Goal: Information Seeking & Learning: Learn about a topic

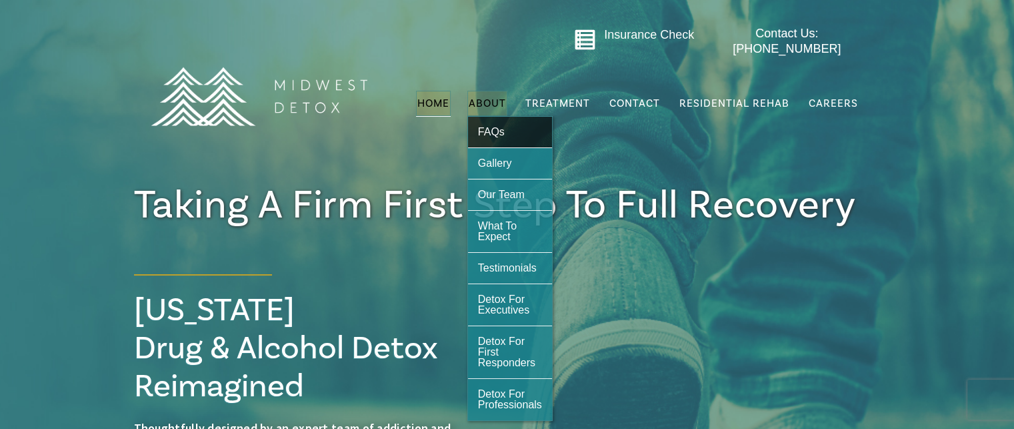
click at [500, 126] on span "FAQs" at bounding box center [491, 131] width 27 height 11
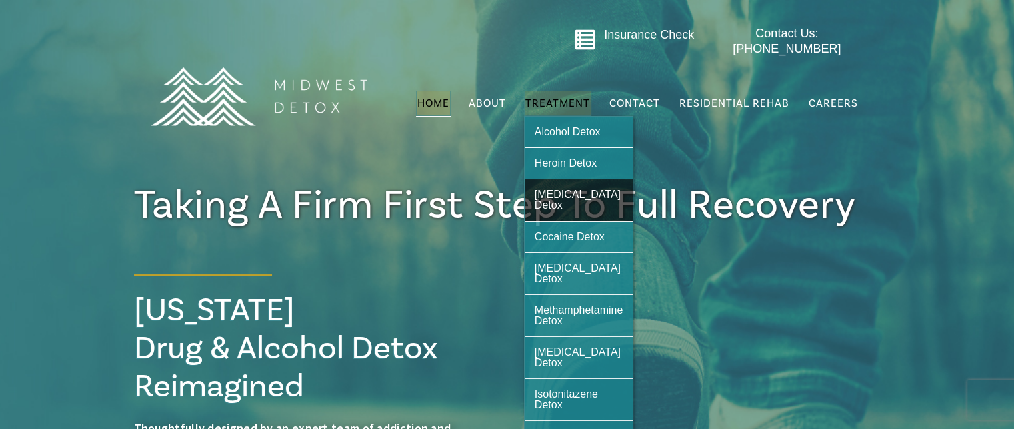
click at [584, 189] on span "[MEDICAL_DATA] Detox" at bounding box center [578, 200] width 86 height 22
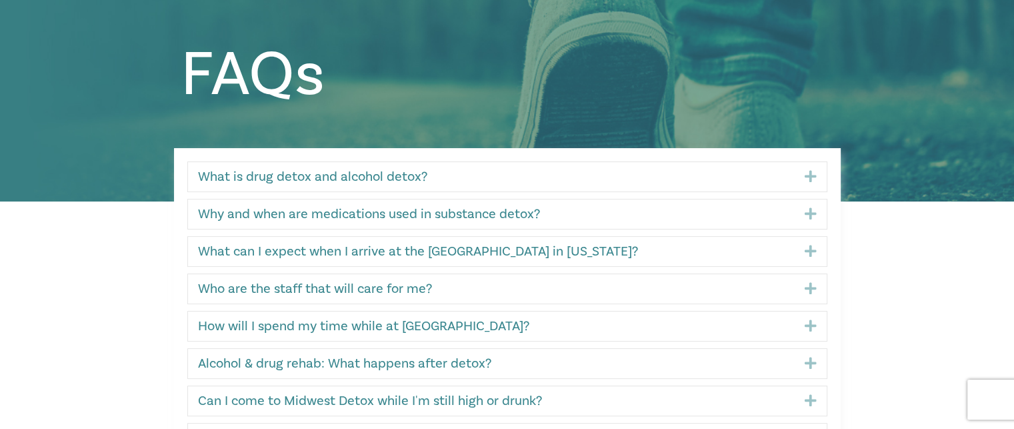
scroll to position [200, 0]
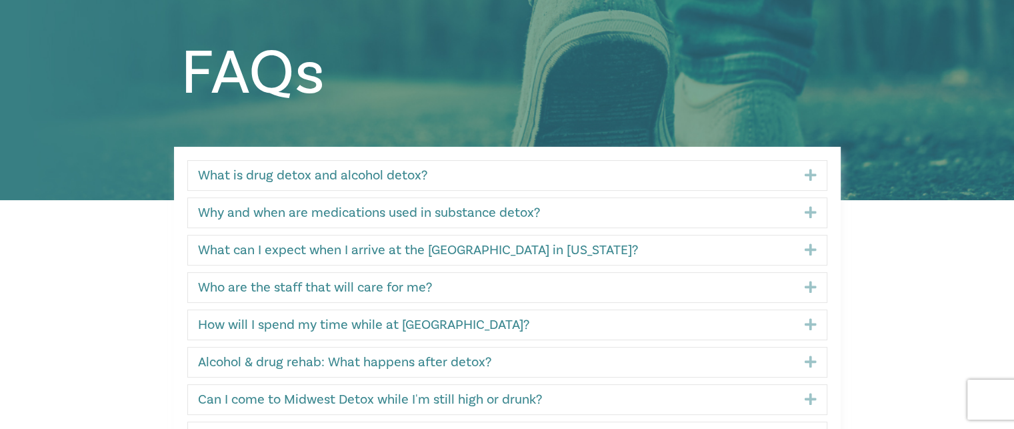
click at [808, 253] on icon "Expand" at bounding box center [806, 250] width 22 height 16
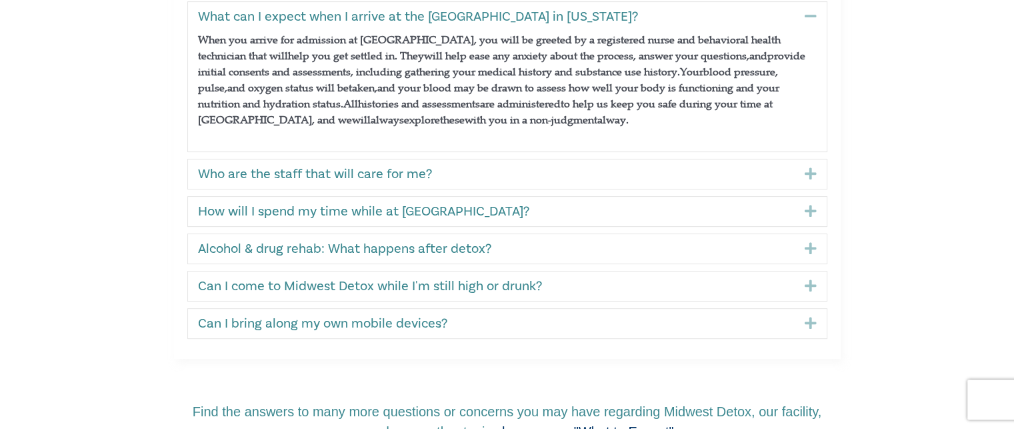
scroll to position [467, 0]
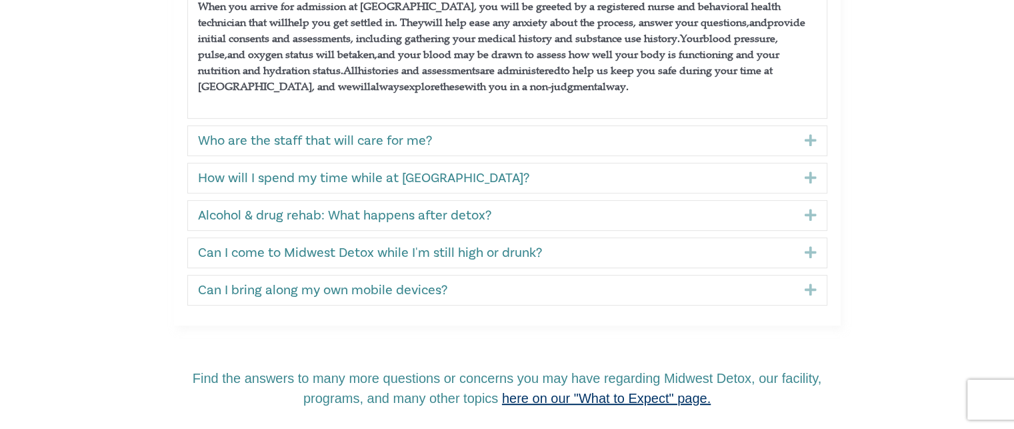
click at [807, 173] on icon "Expand" at bounding box center [806, 178] width 22 height 16
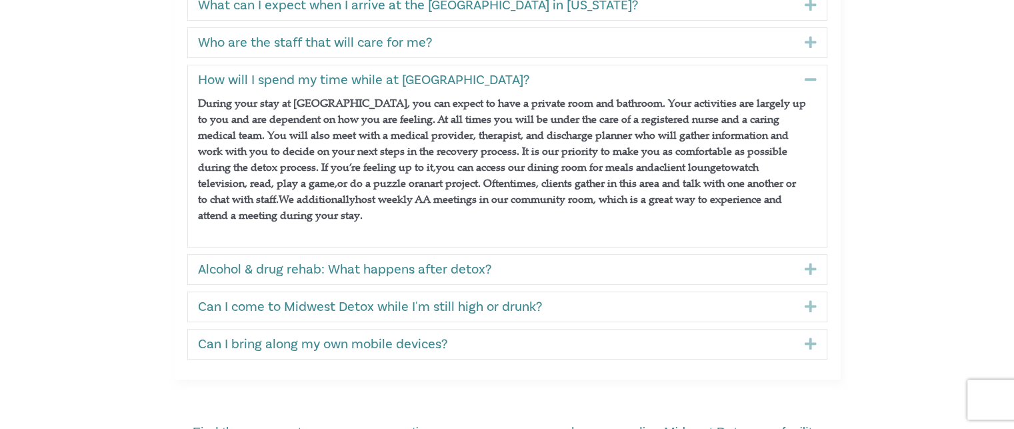
scroll to position [441, 0]
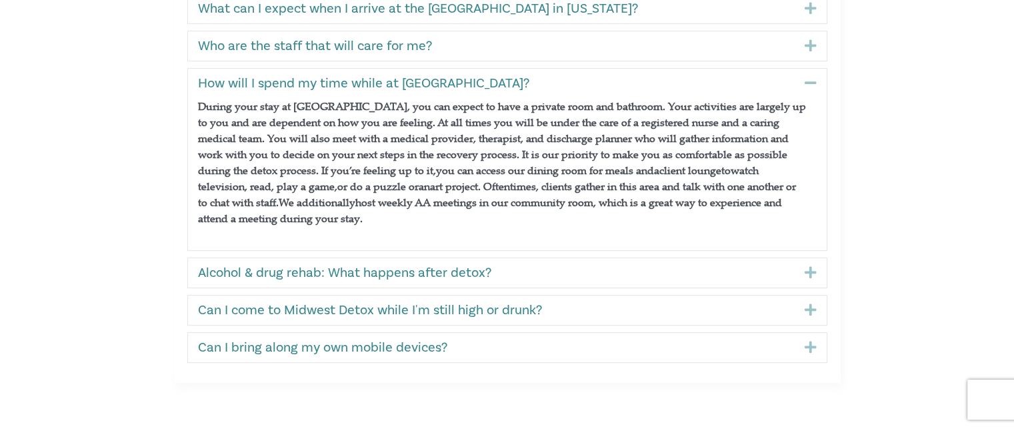
click at [811, 274] on icon "Expand" at bounding box center [806, 273] width 22 height 16
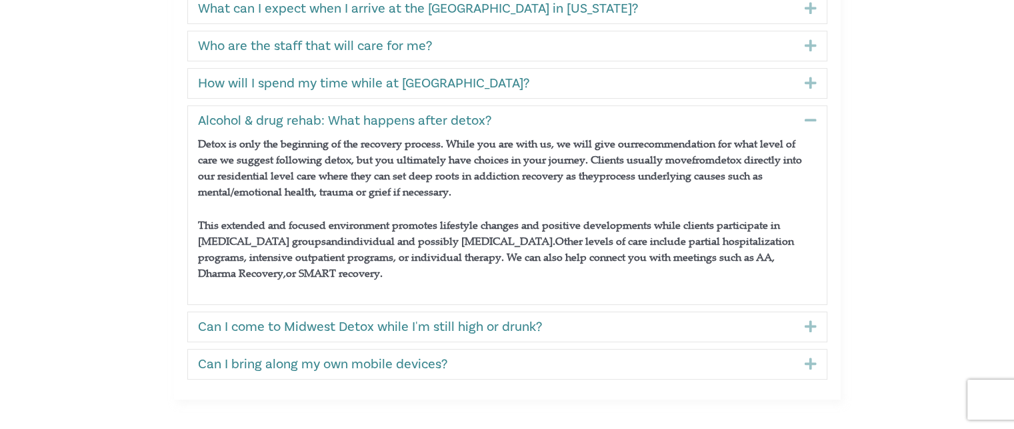
click at [811, 327] on icon "Expand" at bounding box center [806, 327] width 22 height 16
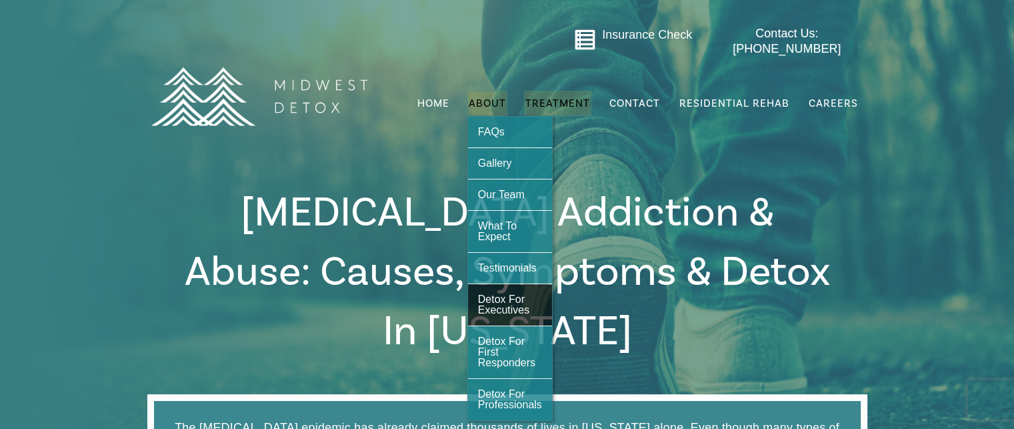
click at [503, 297] on span "Detox For Executives" at bounding box center [503, 304] width 51 height 22
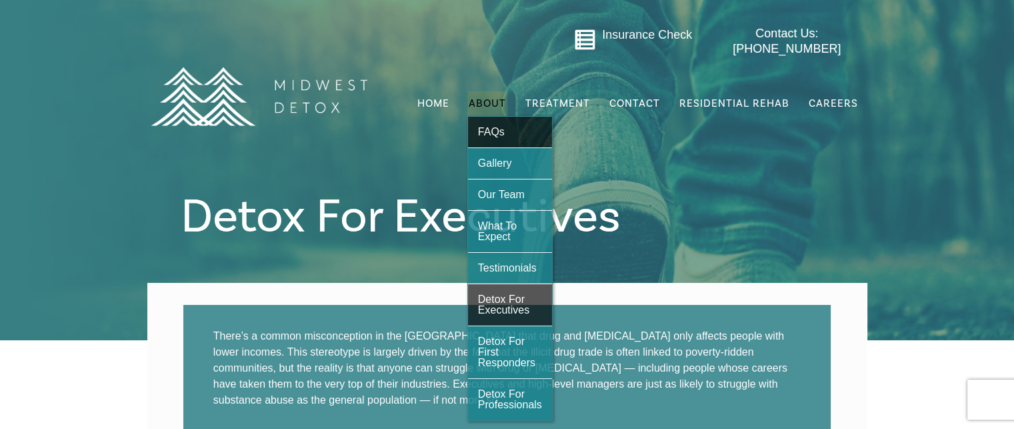
click at [484, 127] on span "FAQs" at bounding box center [491, 131] width 27 height 11
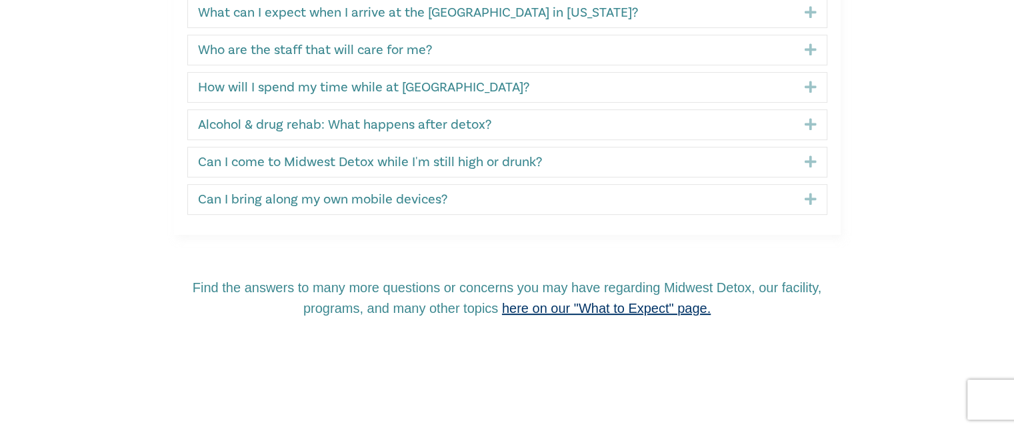
scroll to position [467, 0]
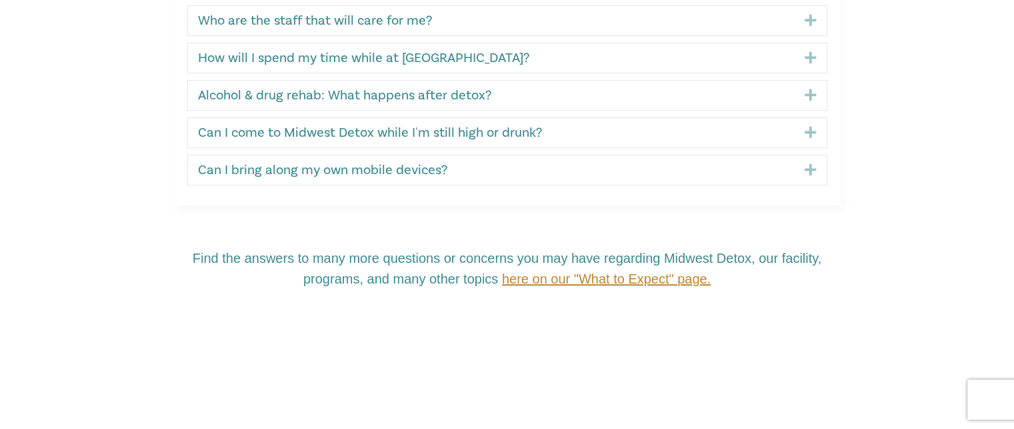
click at [589, 272] on span "here on our "What to Expect" page." at bounding box center [606, 278] width 209 height 15
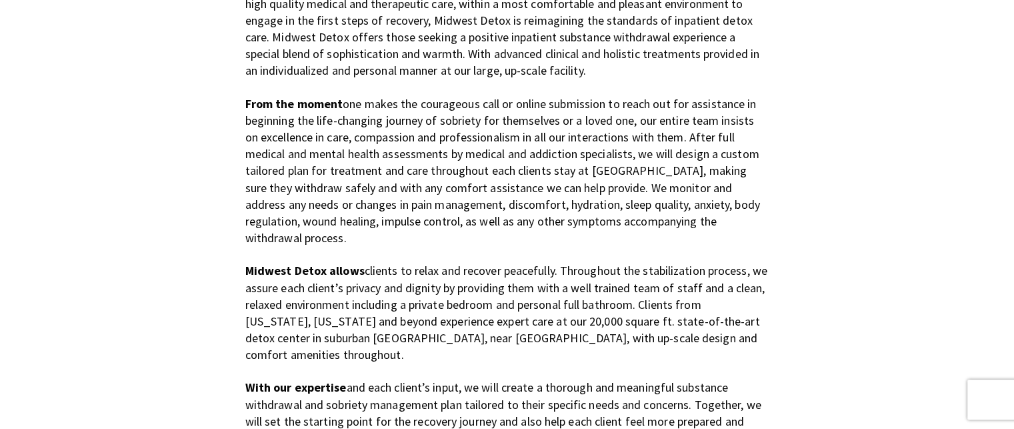
scroll to position [867, 0]
